Goal: Task Accomplishment & Management: Manage account settings

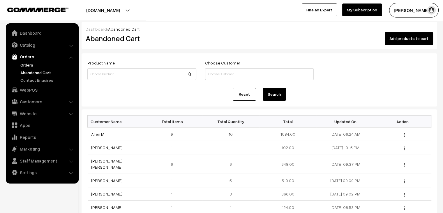
click at [27, 62] on link "Orders" at bounding box center [48, 65] width 58 height 6
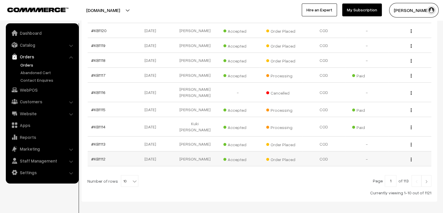
scroll to position [129, 0]
click at [127, 175] on span "10" at bounding box center [129, 181] width 17 height 12
select select "90"
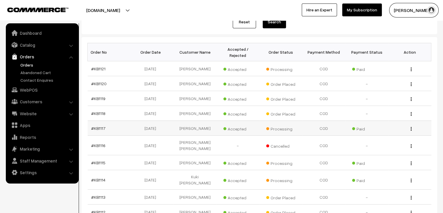
scroll to position [77, 0]
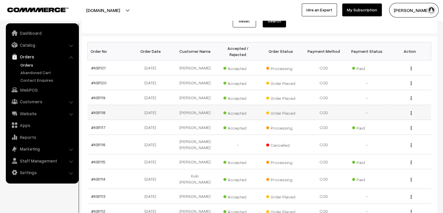
click at [187, 108] on td "shyamoli karmakar" at bounding box center [195, 112] width 43 height 15
click at [205, 107] on td "shyamoli karmakar" at bounding box center [195, 112] width 43 height 15
click at [182, 107] on td "shyamoli karmakar" at bounding box center [195, 112] width 43 height 15
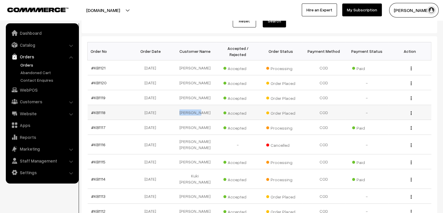
click at [182, 107] on td "shyamoli karmakar" at bounding box center [195, 112] width 43 height 15
click at [200, 107] on td "shyamoli karmakar" at bounding box center [195, 112] width 43 height 15
click at [182, 107] on td "shyamoli karmakar" at bounding box center [195, 112] width 43 height 15
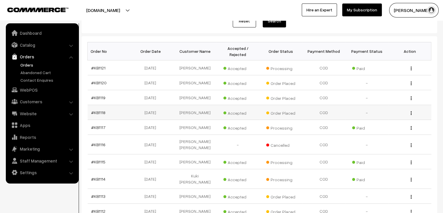
click at [204, 106] on td "shyamoli karmakar" at bounding box center [195, 112] width 43 height 15
click at [204, 106] on td "[PERSON_NAME]" at bounding box center [195, 112] width 43 height 15
click at [185, 105] on td "[PERSON_NAME]" at bounding box center [195, 112] width 43 height 15
click at [206, 108] on td "[PERSON_NAME]" at bounding box center [195, 112] width 43 height 15
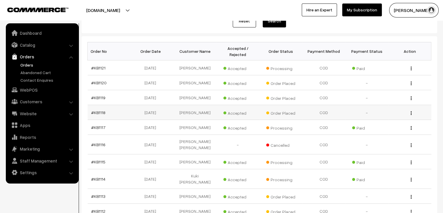
click at [206, 108] on td "[PERSON_NAME]" at bounding box center [195, 112] width 43 height 15
click at [187, 107] on td "[PERSON_NAME]" at bounding box center [195, 112] width 43 height 15
click at [200, 107] on td "[PERSON_NAME]" at bounding box center [195, 112] width 43 height 15
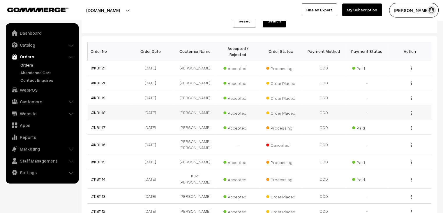
click at [184, 108] on td "shyamoli karmakar" at bounding box center [195, 112] width 43 height 15
click at [205, 105] on td "shyamoli karmakar" at bounding box center [195, 112] width 43 height 15
click at [185, 91] on td "Shabana Talukdar" at bounding box center [195, 97] width 43 height 15
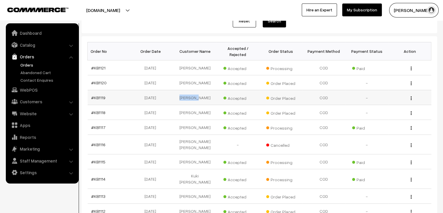
click at [185, 91] on td "Shabana Talukdar" at bounding box center [195, 97] width 43 height 15
click at [208, 90] on td "Shabana Talukdar" at bounding box center [195, 97] width 43 height 15
click at [191, 77] on td "Mayur Jani" at bounding box center [195, 82] width 43 height 15
click at [191, 90] on td "Shabana Talukdar" at bounding box center [195, 97] width 43 height 15
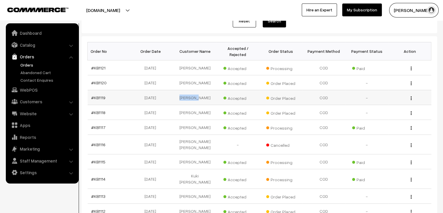
click at [191, 90] on td "Shabana Talukdar" at bounding box center [195, 97] width 43 height 15
click at [207, 93] on td "Shabana Talukdar" at bounding box center [195, 97] width 43 height 15
click at [191, 78] on td "Mayur Jani" at bounding box center [195, 82] width 43 height 15
click at [95, 65] on link "#KB1121" at bounding box center [98, 67] width 14 height 5
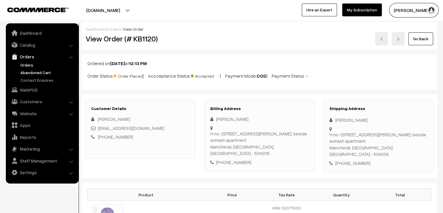
click at [33, 73] on link "Abandoned Cart" at bounding box center [48, 72] width 58 height 6
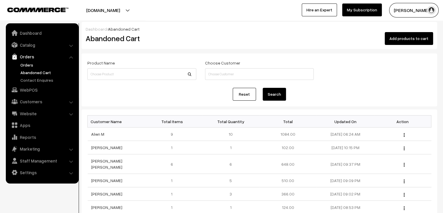
click at [21, 63] on link "Orders" at bounding box center [48, 65] width 58 height 6
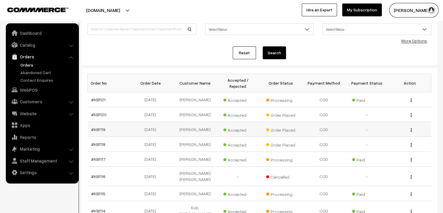
scroll to position [44, 0]
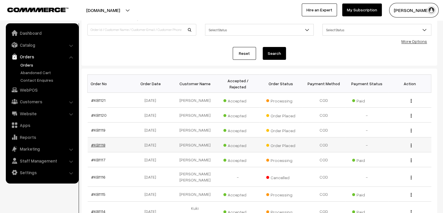
click at [104, 142] on link "#KB1118" at bounding box center [98, 144] width 14 height 5
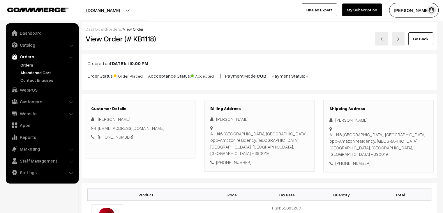
click at [45, 73] on link "Abandoned Cart" at bounding box center [48, 72] width 58 height 6
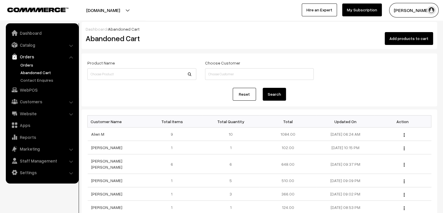
click at [27, 67] on link "Orders" at bounding box center [48, 65] width 58 height 6
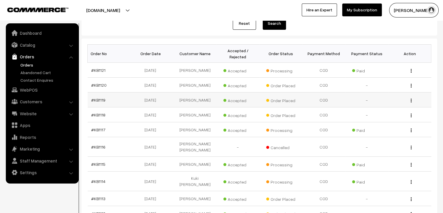
scroll to position [74, 0]
click at [96, 112] on link "#KB1118" at bounding box center [98, 114] width 14 height 5
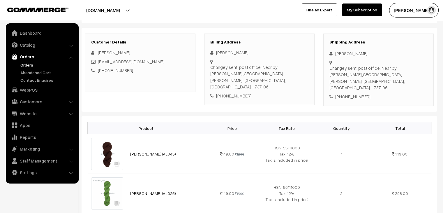
scroll to position [57, 0]
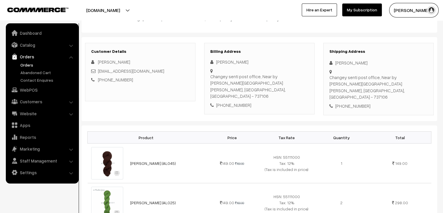
click at [29, 62] on link "Orders" at bounding box center [48, 65] width 58 height 6
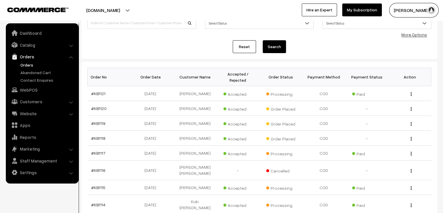
scroll to position [51, 0]
click at [99, 105] on link "#KB1120" at bounding box center [98, 107] width 15 height 5
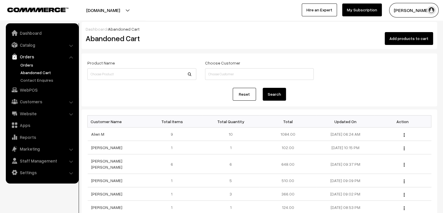
click at [30, 67] on link "Orders" at bounding box center [48, 65] width 58 height 6
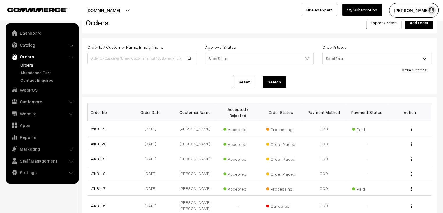
scroll to position [15, 0]
